Goal: Task Accomplishment & Management: Use online tool/utility

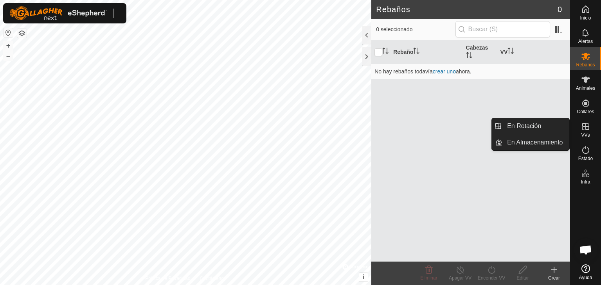
drag, startPoint x: 588, startPoint y: 125, endPoint x: 569, endPoint y: 126, distance: 19.2
click at [587, 125] on icon at bounding box center [585, 126] width 9 height 9
click at [549, 126] on link "En Rotación" at bounding box center [535, 126] width 67 height 16
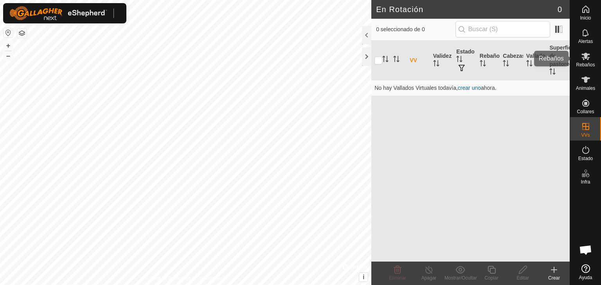
click at [587, 56] on icon at bounding box center [585, 56] width 9 height 7
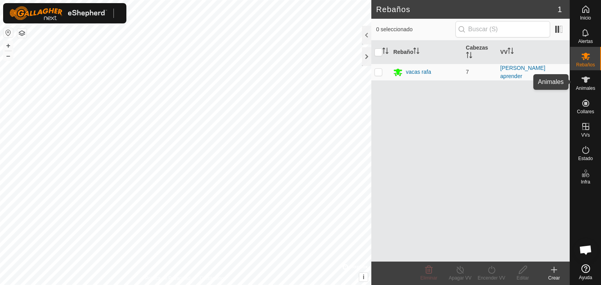
click at [587, 80] on icon at bounding box center [585, 79] width 9 height 9
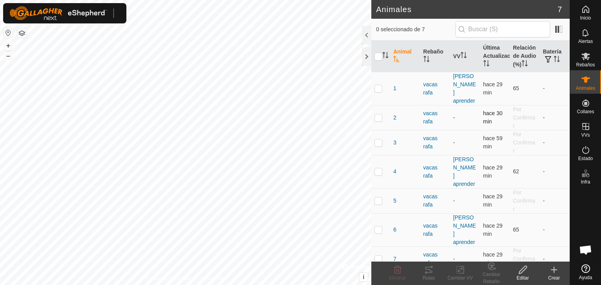
click at [449, 105] on td "vacas rafa" at bounding box center [435, 117] width 30 height 25
click at [587, 55] on icon at bounding box center [585, 56] width 9 height 7
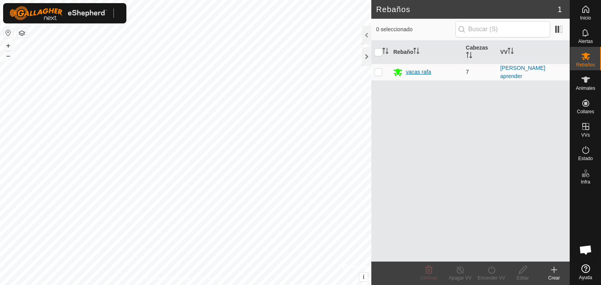
click at [437, 71] on div "vacas rafa" at bounding box center [426, 72] width 66 height 9
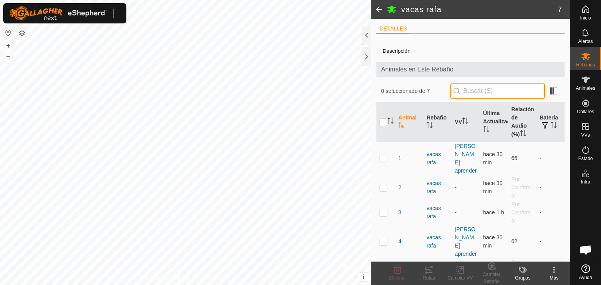
click at [470, 91] on input "text" at bounding box center [497, 91] width 95 height 16
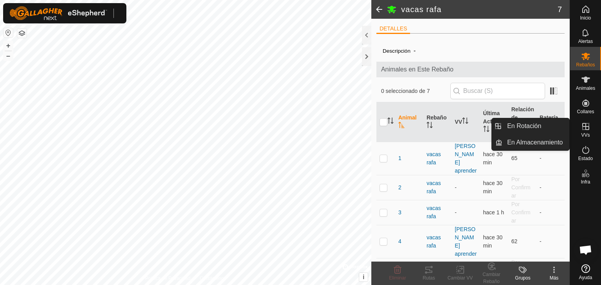
click at [583, 128] on icon at bounding box center [585, 126] width 9 height 9
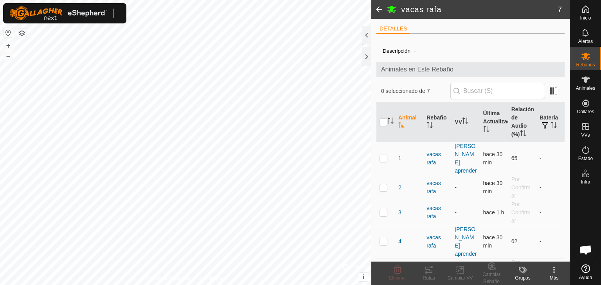
scroll to position [54, 0]
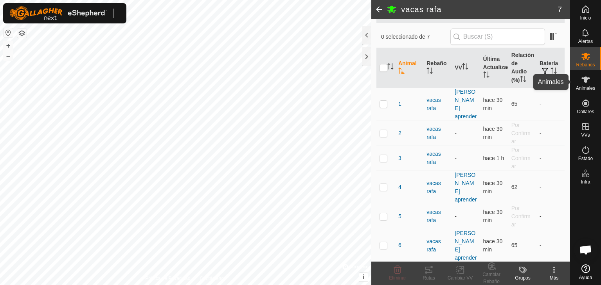
click at [583, 83] on icon at bounding box center [585, 79] width 9 height 9
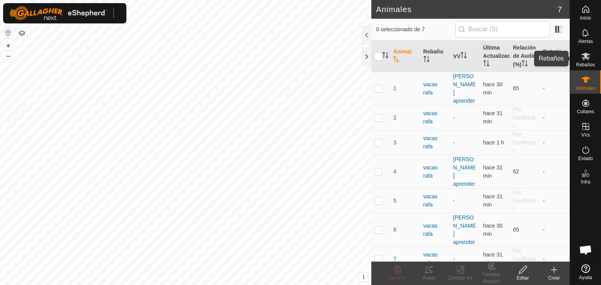
click at [583, 63] on span "Rebaños" at bounding box center [585, 65] width 19 height 5
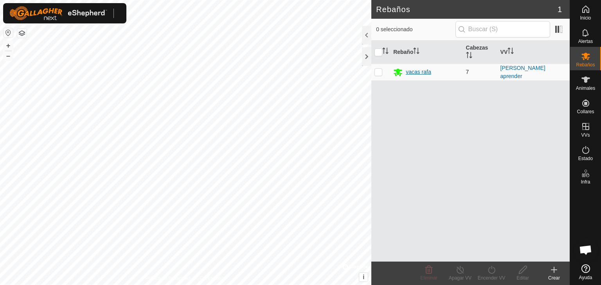
click at [410, 70] on div "vacas rafa" at bounding box center [418, 72] width 25 height 8
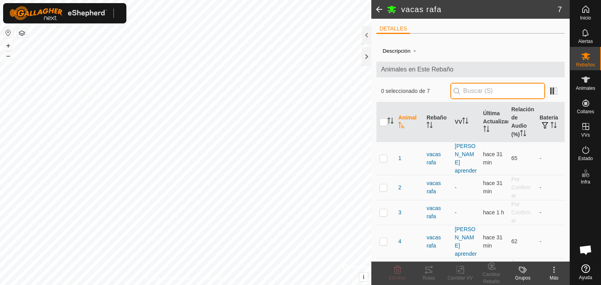
click at [487, 91] on input "text" at bounding box center [497, 91] width 95 height 16
click at [463, 66] on span "Animales en Este Rebaño" at bounding box center [470, 69] width 179 height 9
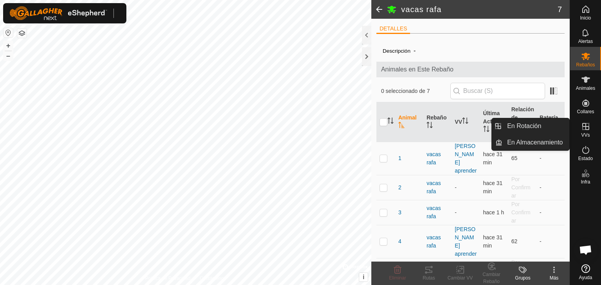
click at [585, 126] on icon at bounding box center [585, 126] width 9 height 9
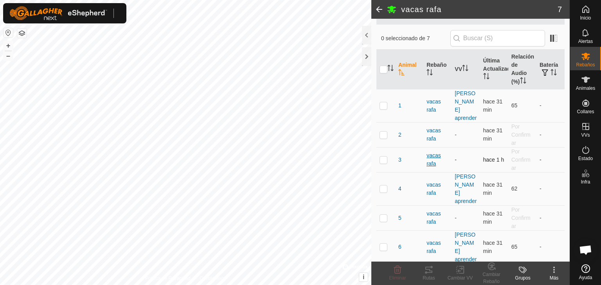
scroll to position [54, 0]
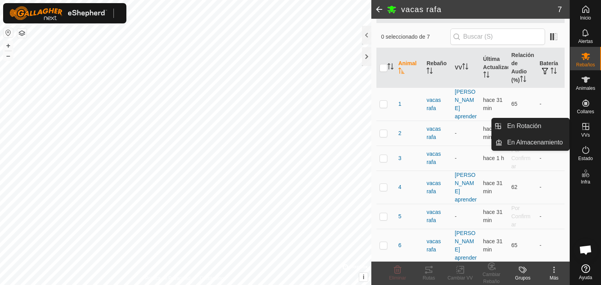
click at [583, 129] on icon at bounding box center [585, 126] width 7 height 7
click at [544, 129] on link "En Rotación" at bounding box center [535, 126] width 67 height 16
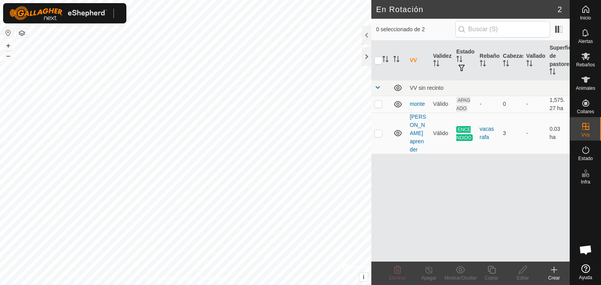
click at [554, 273] on icon at bounding box center [554, 269] width 0 height 5
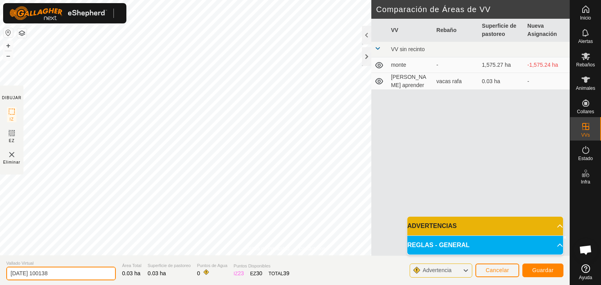
drag, startPoint x: 75, startPoint y: 273, endPoint x: 0, endPoint y: 269, distance: 74.8
click at [0, 269] on section "Vallado Virtual [DATE] 100138 Área Total 0.03 ha Superficie de pastoreo 0.03 ha…" at bounding box center [284, 271] width 569 height 30
type input "[PERSON_NAME] aprende"
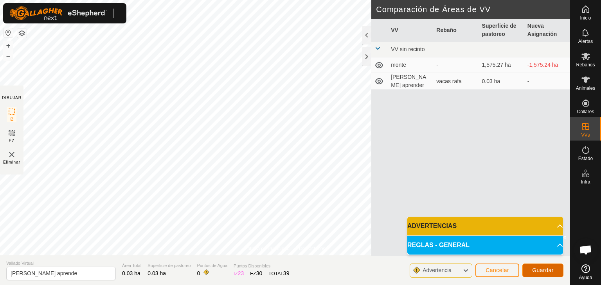
click at [543, 270] on span "Guardar" at bounding box center [543, 270] width 22 height 6
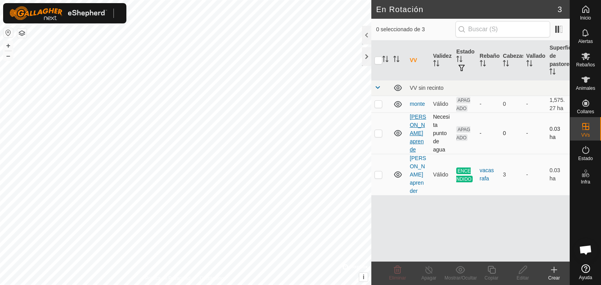
click at [420, 133] on link "[PERSON_NAME] aprende" at bounding box center [417, 133] width 16 height 39
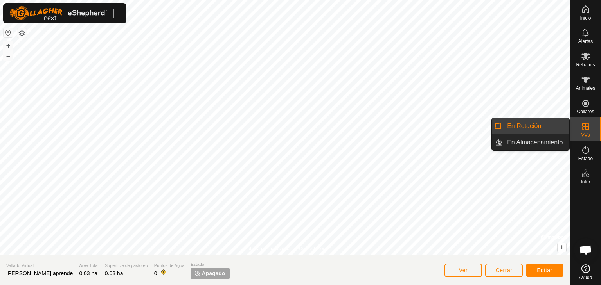
click at [582, 129] on icon at bounding box center [585, 126] width 7 height 7
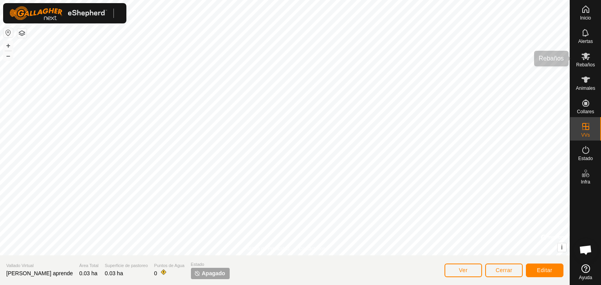
click at [585, 63] on span "Rebaños" at bounding box center [585, 65] width 19 height 5
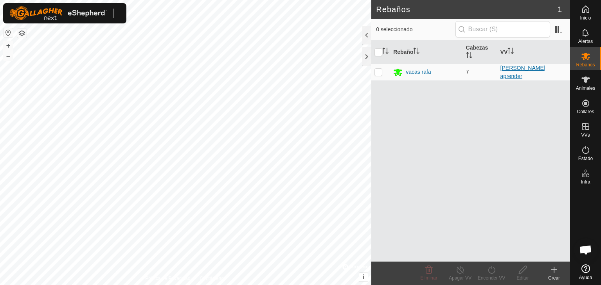
click at [516, 71] on link "[PERSON_NAME] aprender" at bounding box center [522, 72] width 45 height 14
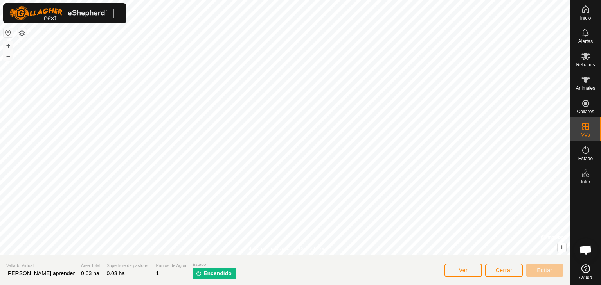
click at [203, 277] on span "Encendido" at bounding box center [217, 274] width 28 height 8
click at [203, 276] on span "Encendido" at bounding box center [217, 274] width 28 height 8
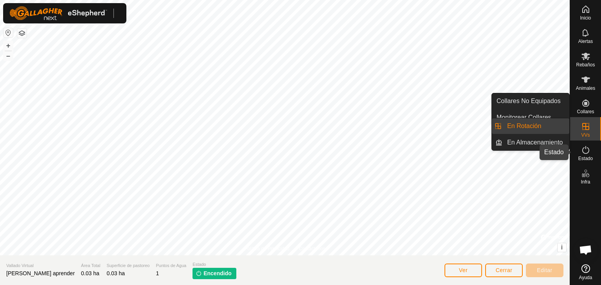
click at [585, 157] on span "Estado" at bounding box center [585, 158] width 14 height 5
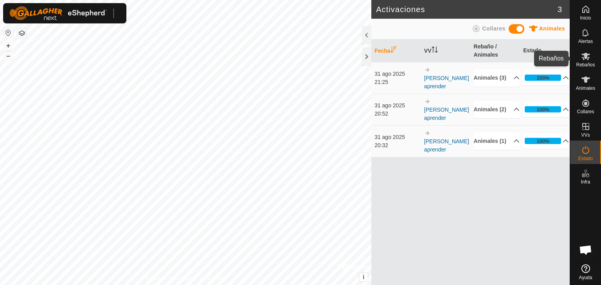
click at [584, 59] on icon at bounding box center [585, 56] width 9 height 9
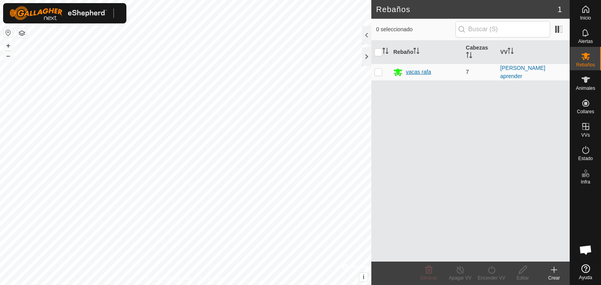
click at [423, 71] on div "vacas rafa" at bounding box center [418, 72] width 25 height 8
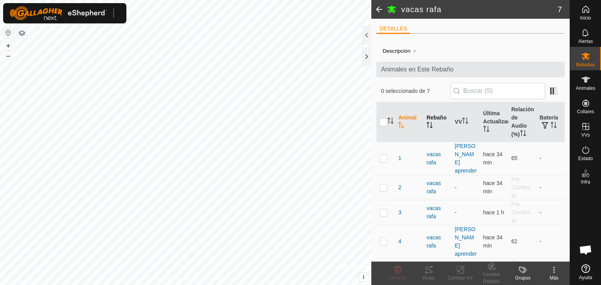
scroll to position [54, 0]
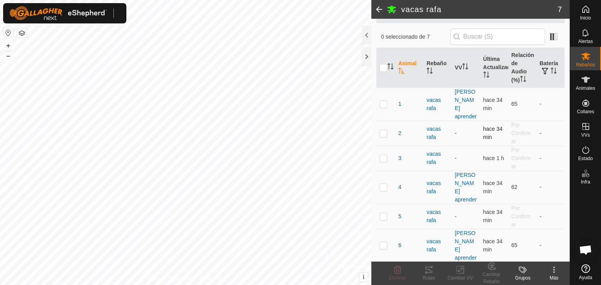
click at [456, 122] on td "-" at bounding box center [465, 133] width 28 height 25
click at [581, 86] on span "Animales" at bounding box center [585, 88] width 19 height 5
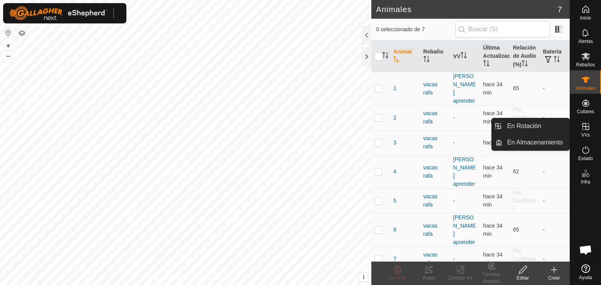
click at [583, 130] on icon at bounding box center [585, 126] width 9 height 9
click at [582, 130] on icon at bounding box center [585, 126] width 9 height 9
click at [537, 124] on link "En Rotación" at bounding box center [535, 126] width 67 height 16
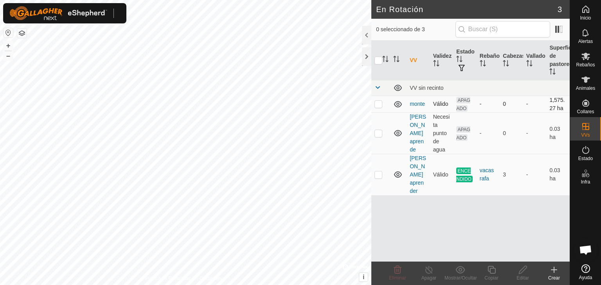
click at [379, 105] on p-checkbox at bounding box center [378, 104] width 8 height 6
checkbox input "true"
click at [377, 135] on p-checkbox at bounding box center [378, 133] width 8 height 6
checkbox input "true"
click at [378, 106] on p-checkbox at bounding box center [378, 104] width 8 height 6
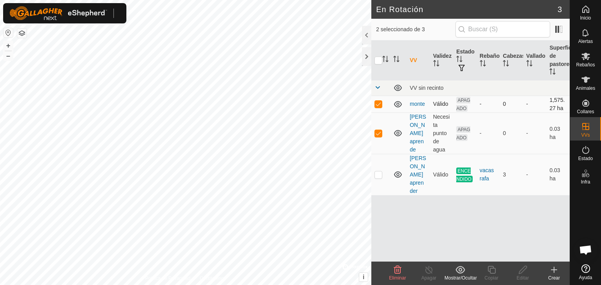
checkbox input "false"
click at [381, 172] on p-checkbox at bounding box center [378, 175] width 8 height 6
checkbox input "true"
click at [380, 133] on p-checkbox at bounding box center [378, 133] width 8 height 6
checkbox input "false"
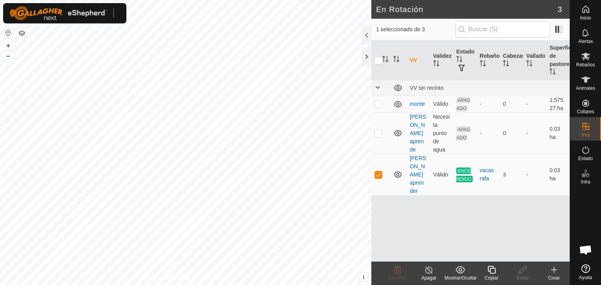
click at [427, 271] on icon at bounding box center [429, 270] width 10 height 9
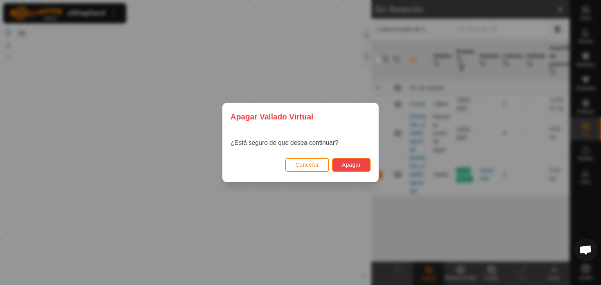
click at [363, 165] on button "Apagar" at bounding box center [351, 165] width 38 height 14
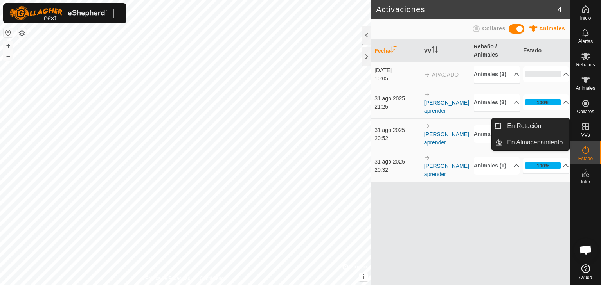
click at [586, 127] on icon at bounding box center [585, 126] width 7 height 7
click at [544, 126] on link "En Rotación" at bounding box center [535, 126] width 67 height 16
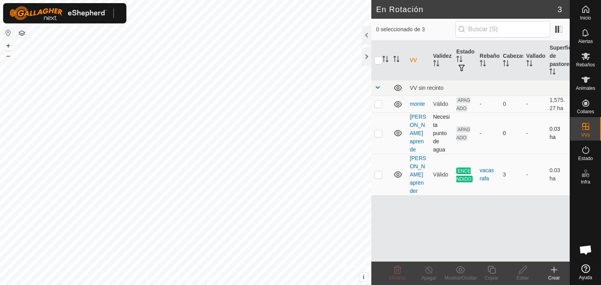
click at [377, 135] on p-checkbox at bounding box center [378, 133] width 8 height 6
checkbox input "true"
click at [413, 133] on link "[PERSON_NAME] aprende" at bounding box center [417, 133] width 16 height 39
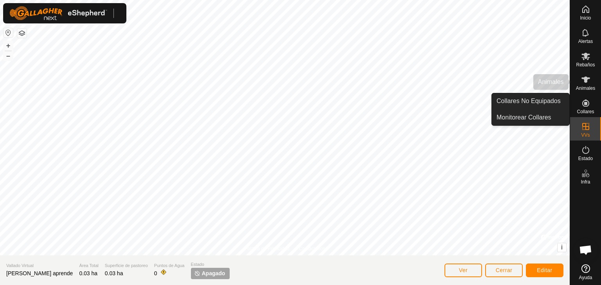
click at [585, 81] on icon at bounding box center [585, 80] width 9 height 6
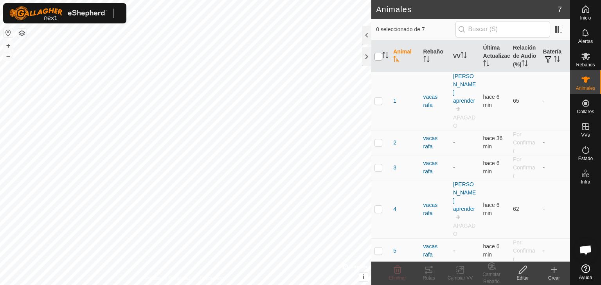
click at [377, 61] on input "checkbox" at bounding box center [378, 57] width 8 height 8
checkbox input "true"
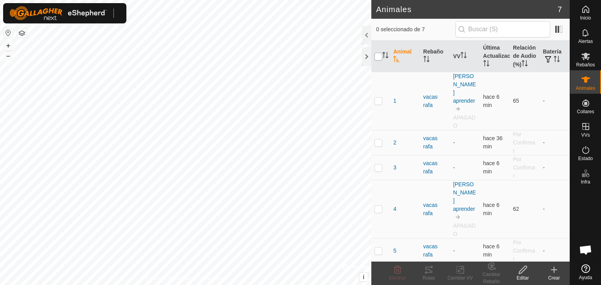
checkbox input "true"
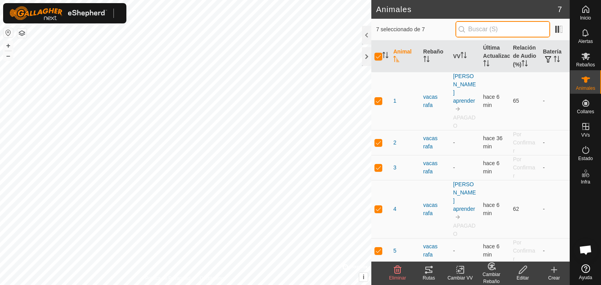
click at [524, 27] on input "text" at bounding box center [502, 29] width 95 height 16
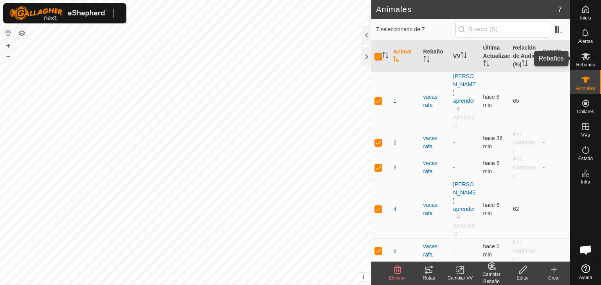
click at [579, 59] on es-mob-svg-icon at bounding box center [585, 56] width 14 height 13
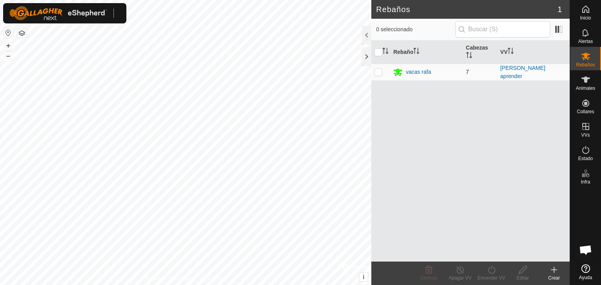
click at [379, 71] on p-checkbox at bounding box center [378, 72] width 8 height 6
checkbox input "true"
click at [431, 72] on div "vacas rafa" at bounding box center [418, 72] width 25 height 8
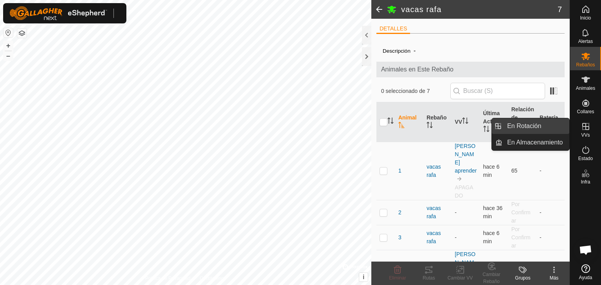
click at [546, 128] on link "En Rotación" at bounding box center [535, 126] width 67 height 16
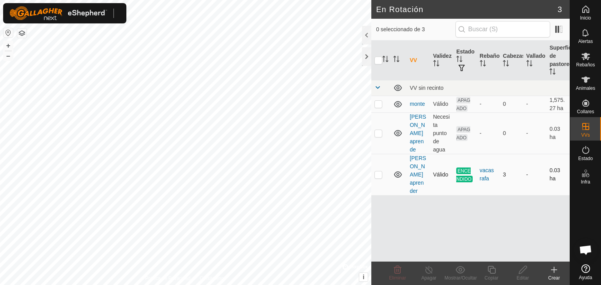
click at [377, 172] on p-checkbox at bounding box center [378, 175] width 8 height 6
checkbox input "true"
click at [416, 167] on link "[PERSON_NAME] aprender" at bounding box center [417, 174] width 16 height 39
